Goal: Task Accomplishment & Management: Manage account settings

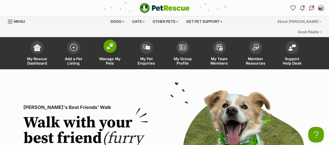
click at [114, 41] on link "Manage My Pets" at bounding box center [110, 53] width 36 height 31
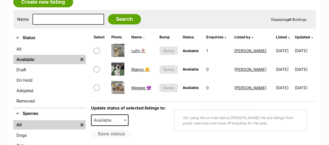
scroll to position [155, 0]
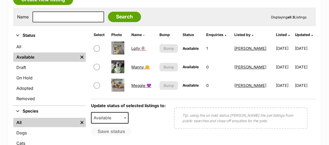
click at [140, 83] on link "Meggie 💜" at bounding box center [141, 85] width 20 height 5
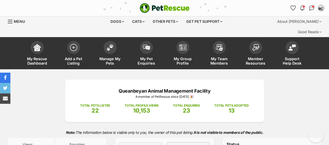
drag, startPoint x: 333, startPoint y: 4, endPoint x: 333, endPoint y: 19, distance: 14.6
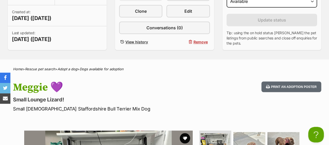
scroll to position [148, 0]
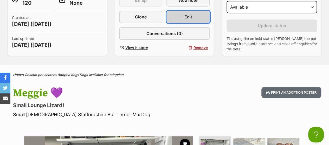
click at [179, 11] on link "Edit" at bounding box center [187, 17] width 43 height 12
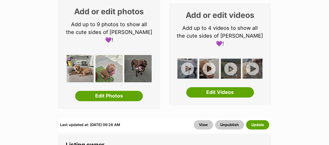
scroll to position [119, 0]
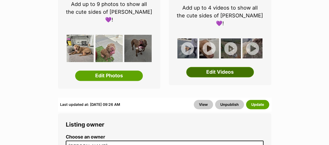
click at [210, 67] on link "Edit Videos" at bounding box center [220, 72] width 68 height 10
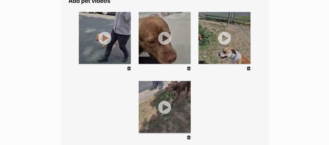
scroll to position [111, 0]
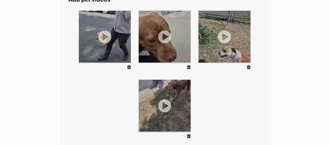
click at [189, 134] on link at bounding box center [189, 136] width 4 height 5
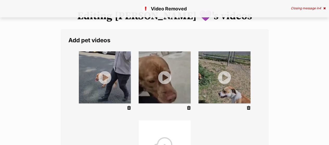
scroll to position [98, 0]
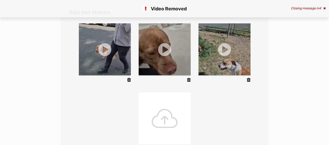
click at [164, 100] on div at bounding box center [165, 119] width 52 height 52
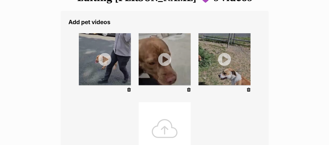
scroll to position [77, 0]
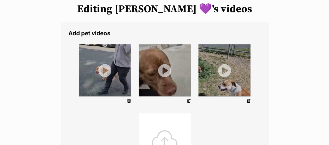
click at [189, 99] on icon at bounding box center [189, 101] width 4 height 5
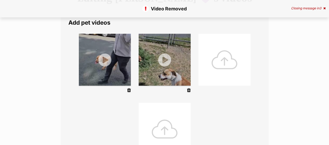
scroll to position [93, 0]
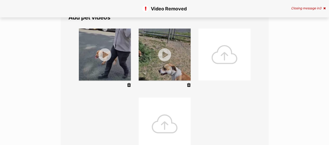
drag, startPoint x: 333, startPoint y: 27, endPoint x: 330, endPoint y: 49, distance: 21.9
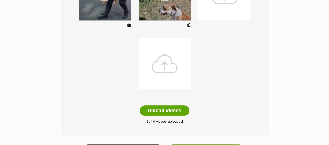
scroll to position [198, 0]
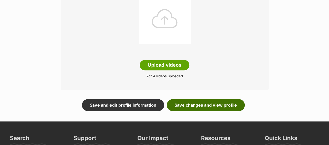
click at [217, 99] on link "Save changes and view profile" at bounding box center [206, 105] width 78 height 12
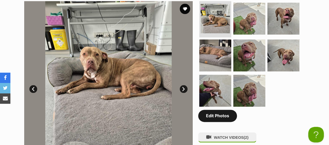
click at [222, 110] on link "Edit Photos" at bounding box center [217, 116] width 39 height 12
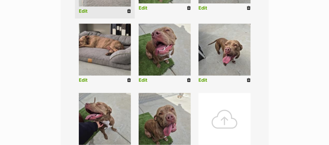
scroll to position [199, 0]
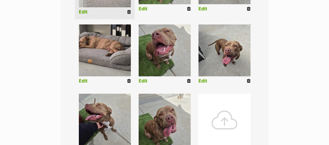
click at [248, 79] on icon at bounding box center [249, 81] width 4 height 5
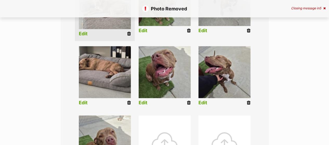
scroll to position [196, 0]
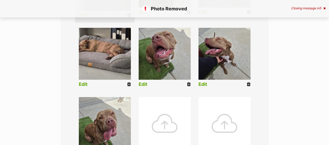
click at [158, 101] on div at bounding box center [165, 123] width 52 height 52
click at [161, 113] on div at bounding box center [165, 123] width 52 height 52
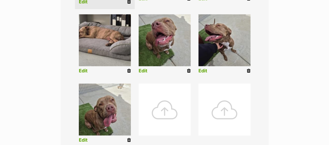
scroll to position [209, 0]
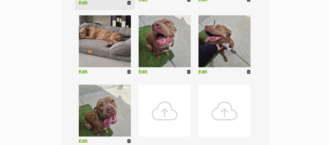
click at [247, 70] on icon at bounding box center [249, 72] width 4 height 5
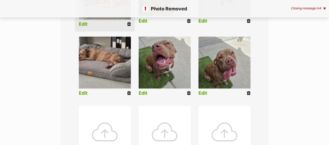
scroll to position [216, 0]
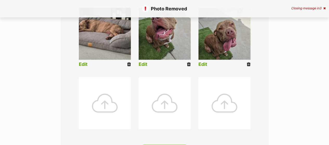
click at [107, 93] on div at bounding box center [105, 103] width 52 height 52
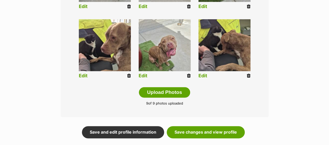
scroll to position [291, 0]
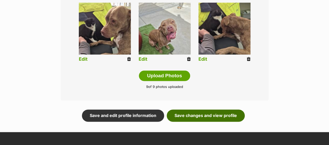
click at [207, 110] on link "Save changes and view profile" at bounding box center [206, 116] width 78 height 12
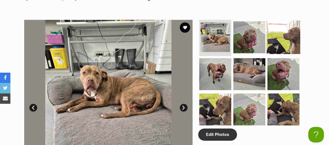
click at [286, 33] on img at bounding box center [284, 38] width 34 height 34
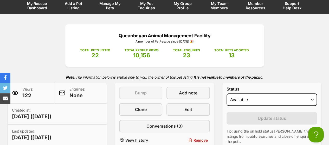
scroll to position [50, 0]
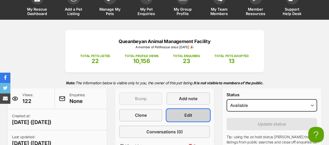
click at [182, 109] on link "Edit" at bounding box center [187, 115] width 43 height 12
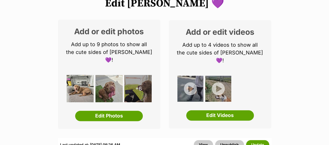
scroll to position [82, 0]
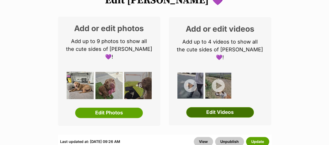
click at [233, 107] on link "Edit Videos" at bounding box center [220, 112] width 68 height 10
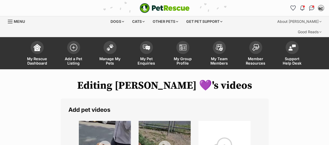
scroll to position [114, 0]
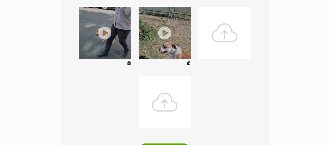
click at [239, 29] on div at bounding box center [224, 33] width 52 height 52
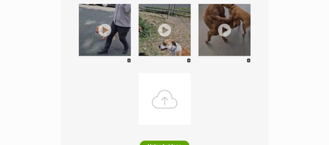
scroll to position [120, 0]
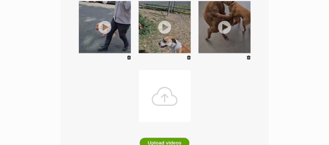
click at [170, 89] on div at bounding box center [165, 96] width 52 height 52
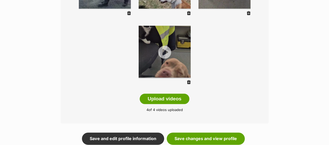
scroll to position [176, 0]
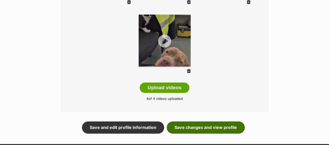
click at [226, 122] on link "Save changes and view profile" at bounding box center [206, 128] width 78 height 12
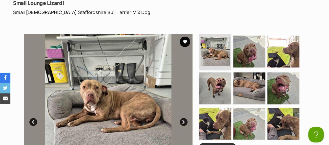
scroll to position [200, 0]
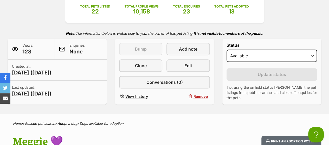
scroll to position [96, 0]
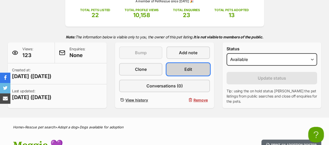
click at [192, 63] on link "Edit" at bounding box center [187, 69] width 43 height 12
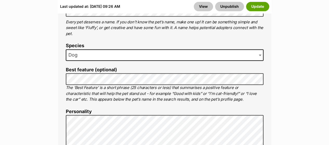
scroll to position [361, 0]
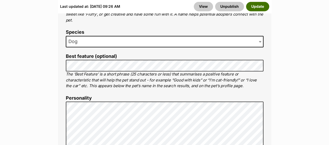
click at [255, 8] on button "Update" at bounding box center [257, 6] width 23 height 9
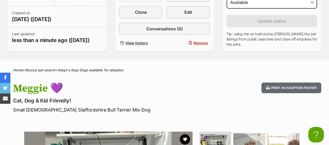
scroll to position [129, 0]
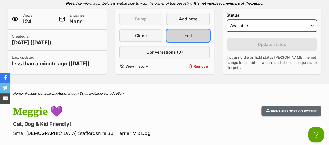
click at [202, 29] on link "Edit" at bounding box center [187, 35] width 43 height 12
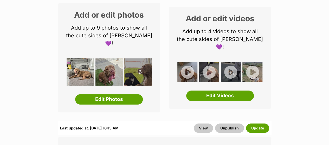
scroll to position [102, 0]
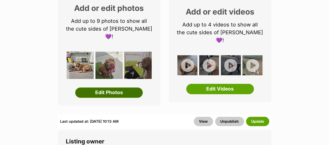
click at [121, 88] on link "Edit Photos" at bounding box center [109, 93] width 68 height 10
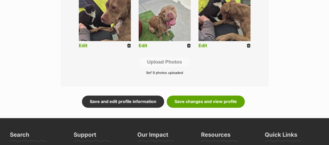
scroll to position [306, 0]
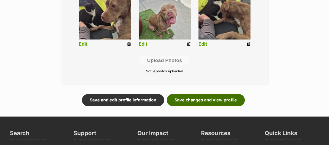
click at [206, 94] on link "Save changes and view profile" at bounding box center [206, 100] width 78 height 12
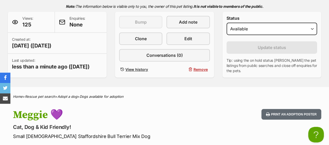
scroll to position [123, 0]
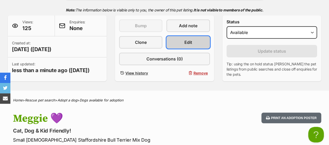
click at [190, 39] on span "Edit" at bounding box center [188, 42] width 8 height 6
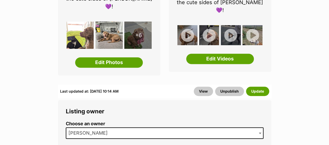
scroll to position [139, 0]
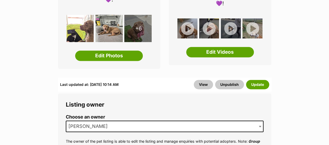
drag, startPoint x: 332, startPoint y: 7, endPoint x: 333, endPoint y: 14, distance: 7.3
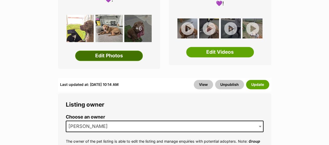
click at [121, 51] on link "Edit Photos" at bounding box center [109, 56] width 68 height 10
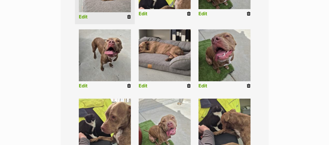
scroll to position [263, 0]
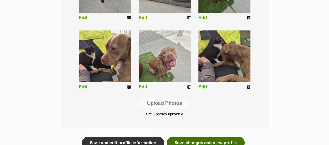
click at [211, 137] on link "Save changes and view profile" at bounding box center [206, 143] width 78 height 12
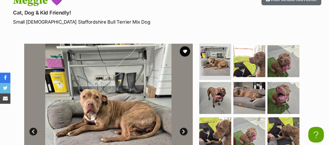
scroll to position [243, 0]
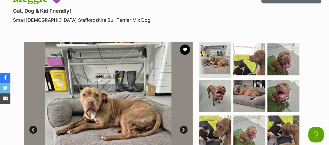
drag, startPoint x: 332, startPoint y: 12, endPoint x: 333, endPoint y: 35, distance: 22.6
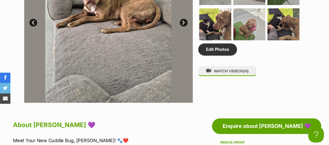
scroll to position [346, 0]
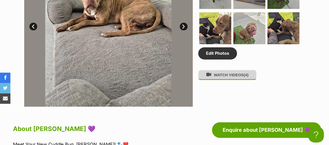
click at [227, 70] on button "WATCH VIDEOS (4)" at bounding box center [227, 75] width 58 height 10
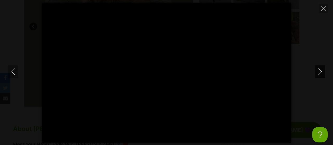
click at [320, 70] on icon "Next" at bounding box center [320, 72] width 7 height 7
type input "67.21"
click at [320, 70] on icon "Next" at bounding box center [320, 72] width 7 height 7
type input "54.77"
click at [320, 70] on icon "Next" at bounding box center [320, 72] width 7 height 7
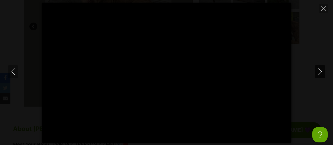
type input "15.62"
click at [321, 9] on icon "Close" at bounding box center [323, 8] width 5 height 5
type input "8.17"
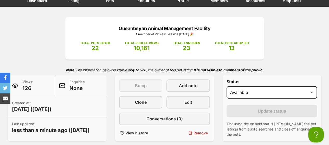
scroll to position [0, 0]
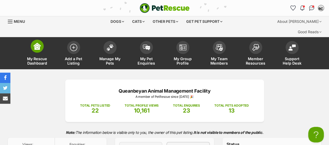
click at [41, 40] on span at bounding box center [37, 46] width 13 height 13
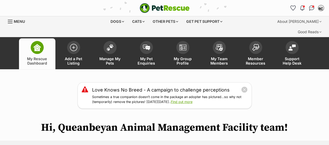
click at [107, 44] on img at bounding box center [109, 47] width 7 height 7
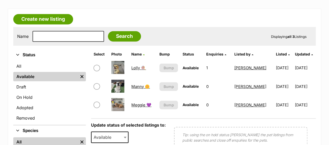
click at [95, 83] on input "checkbox" at bounding box center [97, 86] width 6 height 6
checkbox input "true"
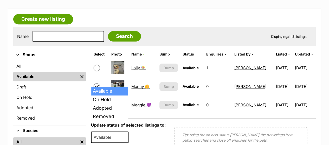
click at [115, 134] on span "Available" at bounding box center [104, 137] width 25 height 7
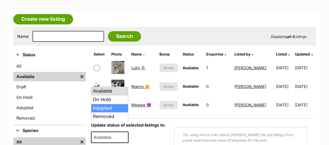
select select "rehomed"
